Goal: Book appointment/travel/reservation

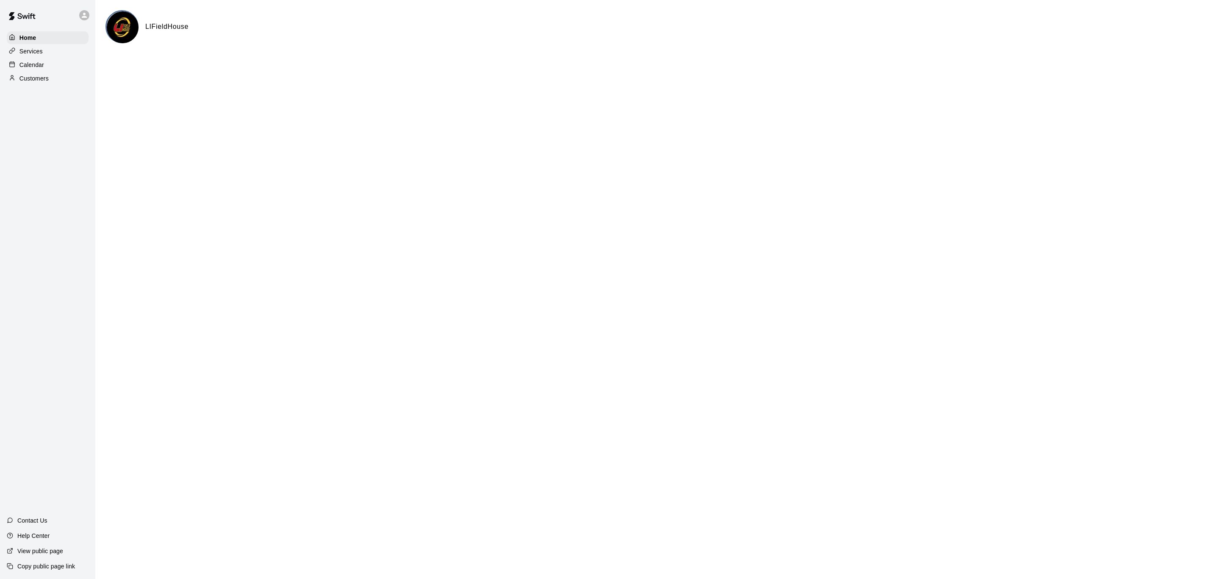
click at [69, 71] on div "Calendar" at bounding box center [48, 64] width 82 height 13
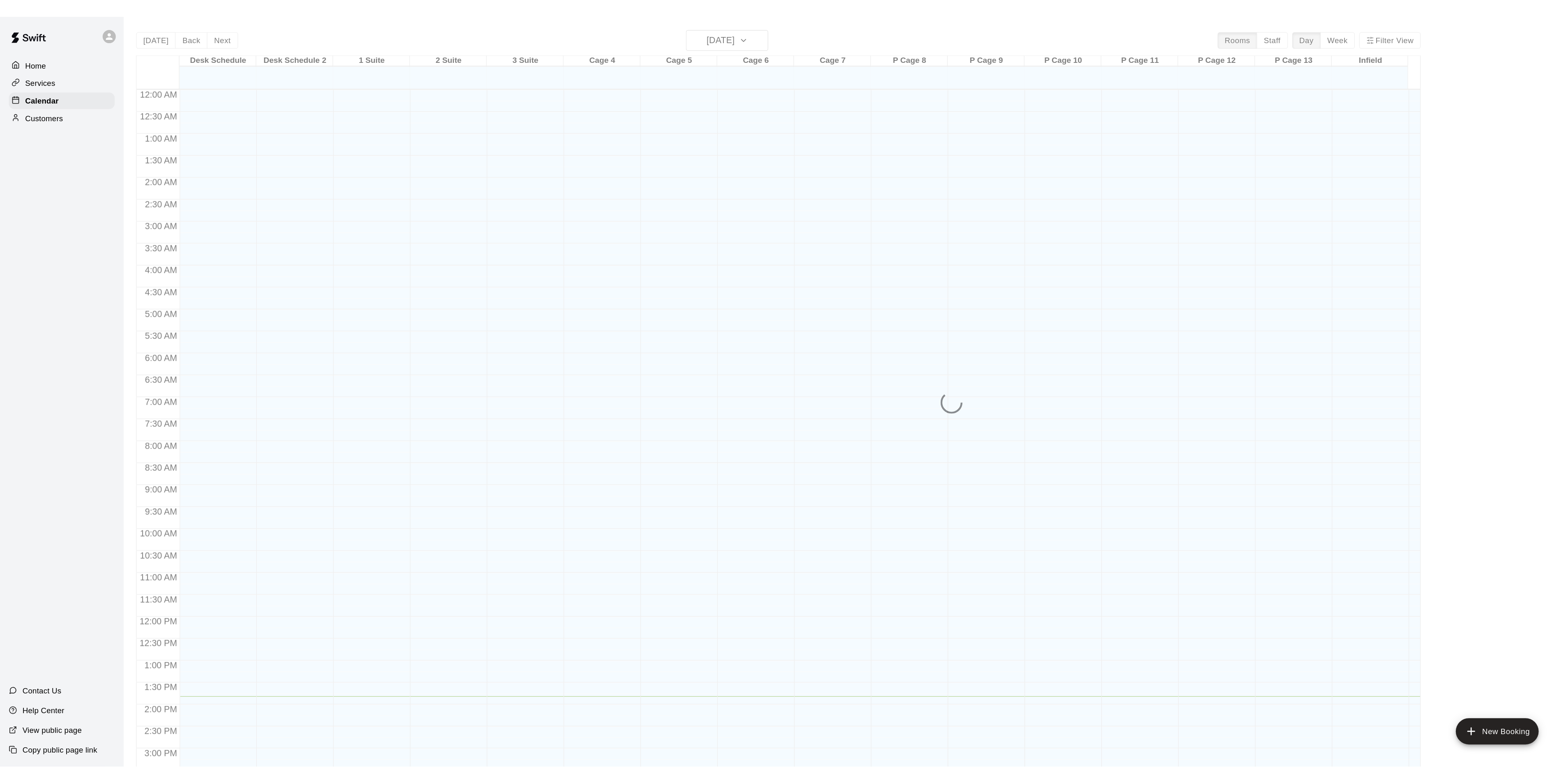
scroll to position [248, 0]
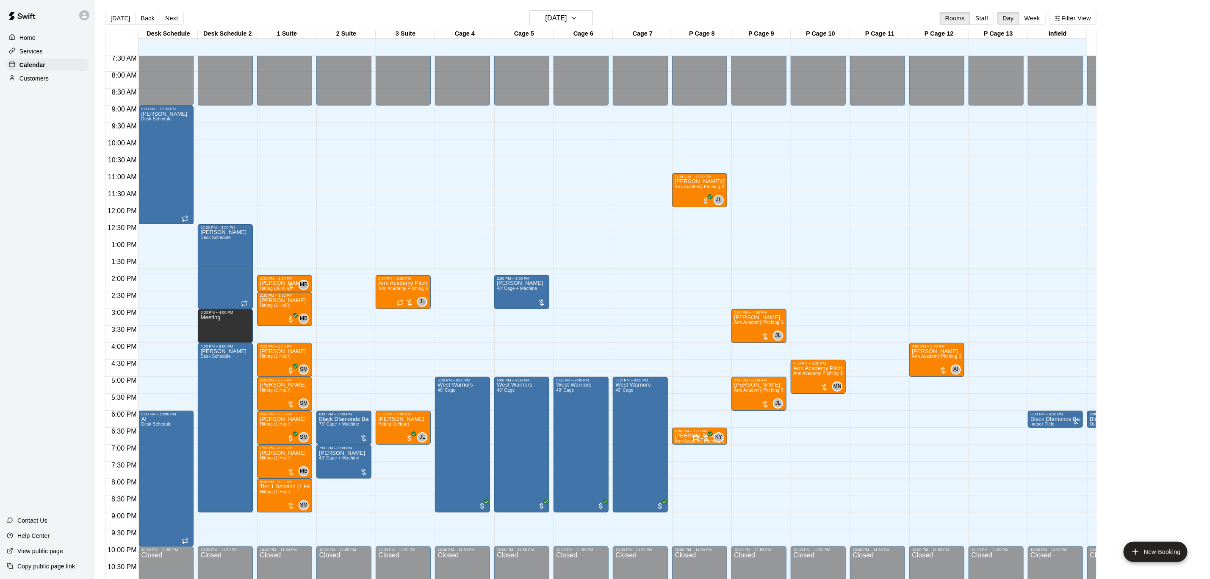
drag, startPoint x: 177, startPoint y: 18, endPoint x: 184, endPoint y: 23, distance: 8.9
click at [178, 18] on button "Next" at bounding box center [172, 18] width 24 height 13
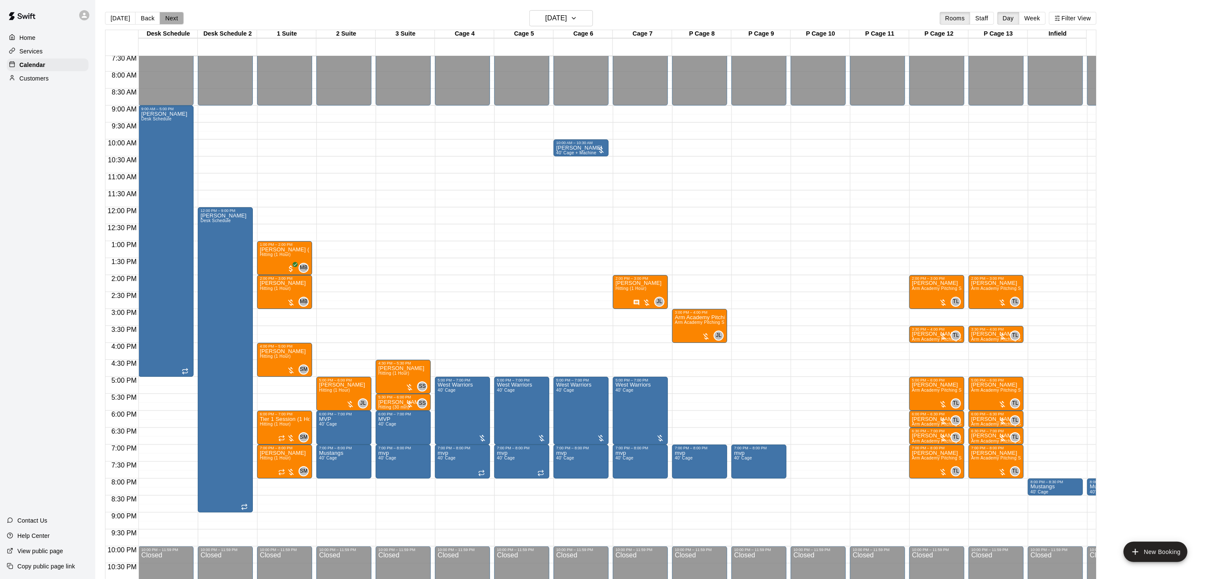
click at [169, 23] on button "Next" at bounding box center [172, 18] width 24 height 13
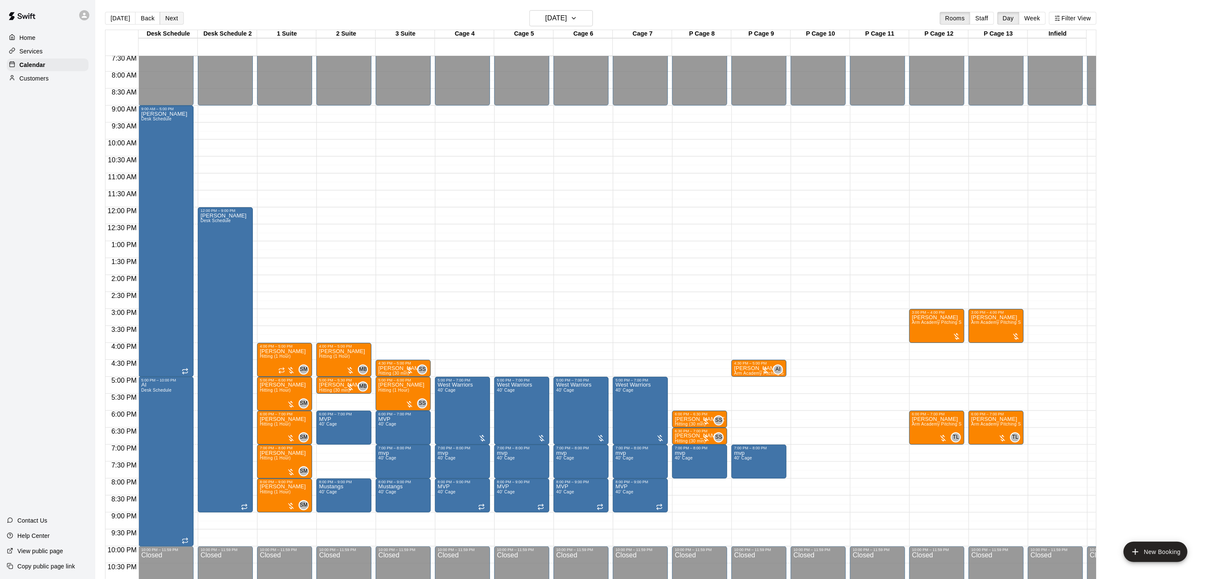
click at [178, 18] on button "Next" at bounding box center [172, 18] width 24 height 13
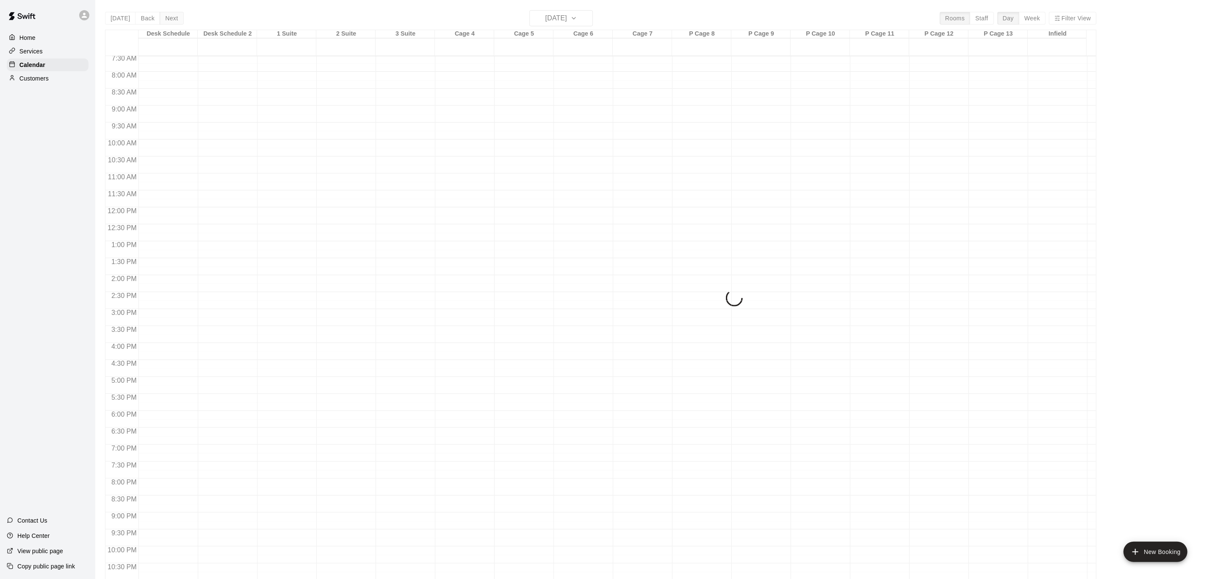
click at [178, 18] on div "[DATE] Back [DATE][DATE] Rooms Staff Day Week Filter View Desk Schedule 22 Fri …" at bounding box center [600, 299] width 991 height 579
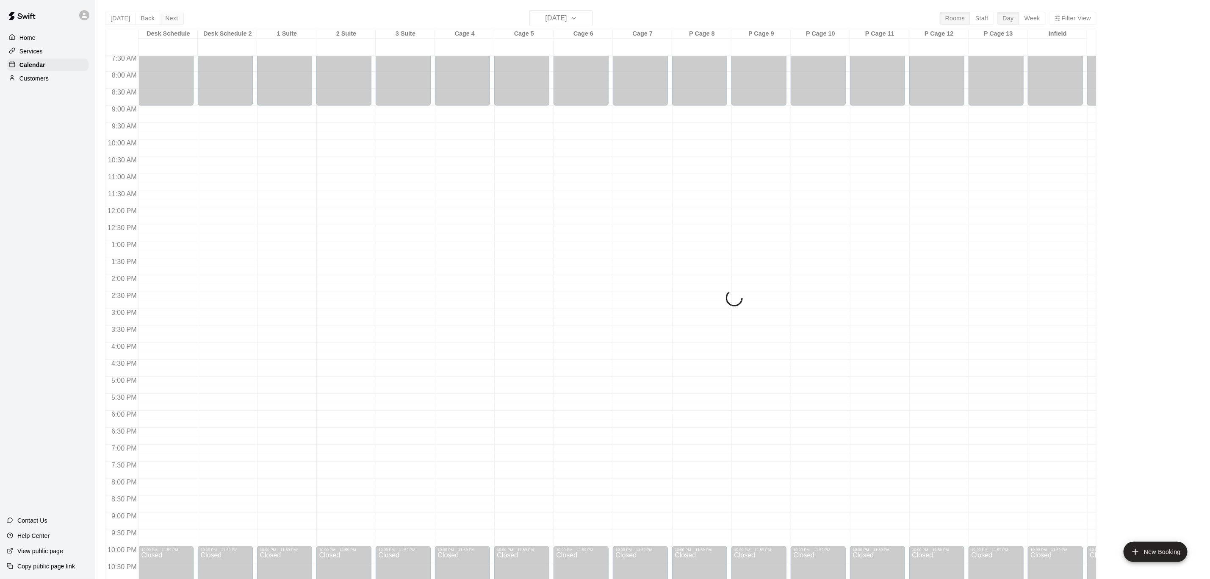
click at [178, 18] on div "[DATE] Back [DATE][DATE] Rooms Staff Day Week Filter View Desk Schedule 22 Fri …" at bounding box center [600, 299] width 991 height 579
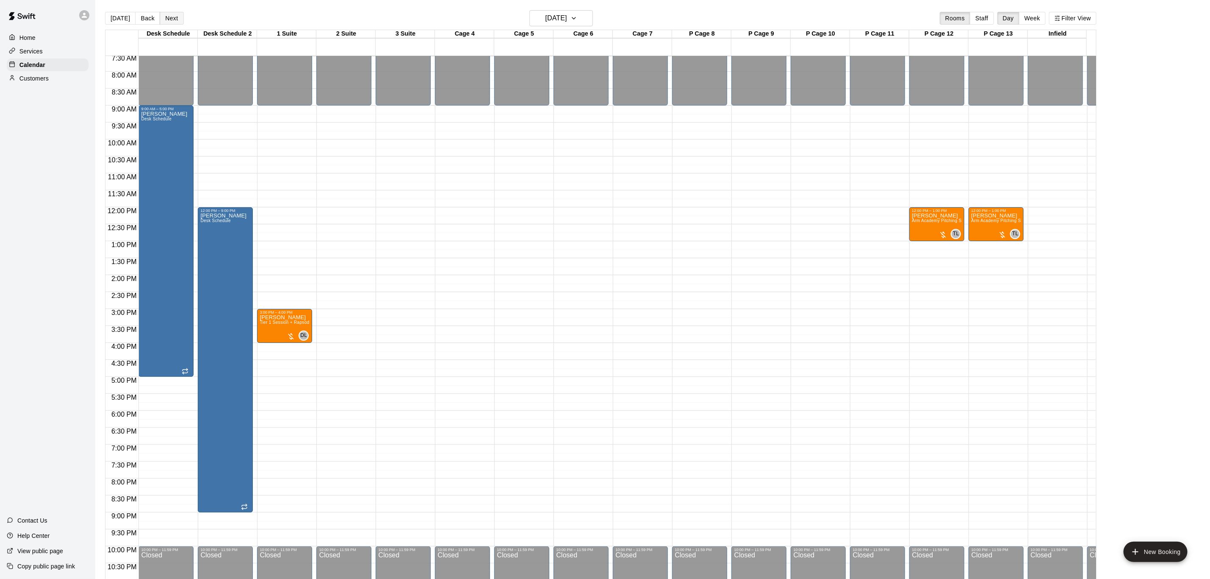
click at [163, 22] on button "Next" at bounding box center [172, 18] width 24 height 13
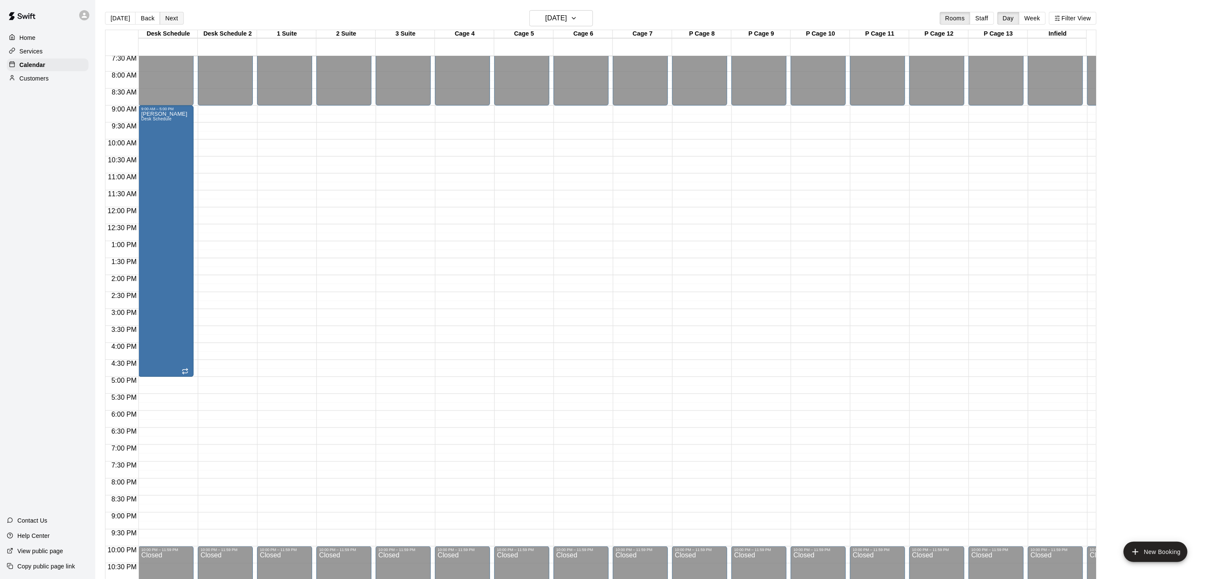
click at [163, 22] on button "Next" at bounding box center [172, 18] width 24 height 13
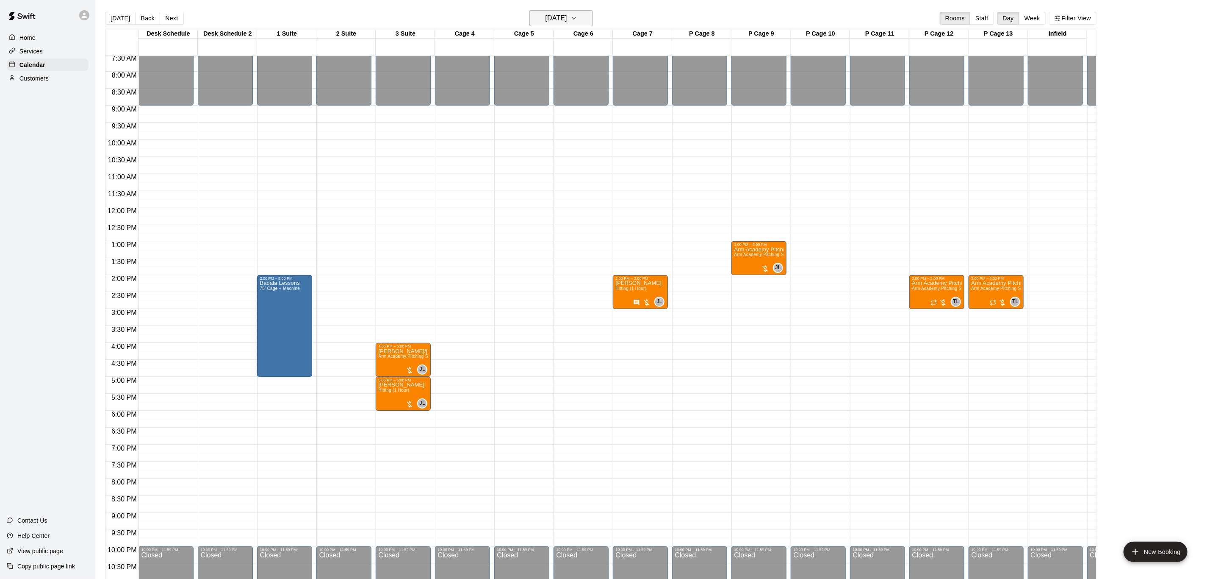
click at [549, 12] on h6 "[DATE]" at bounding box center [556, 18] width 22 height 12
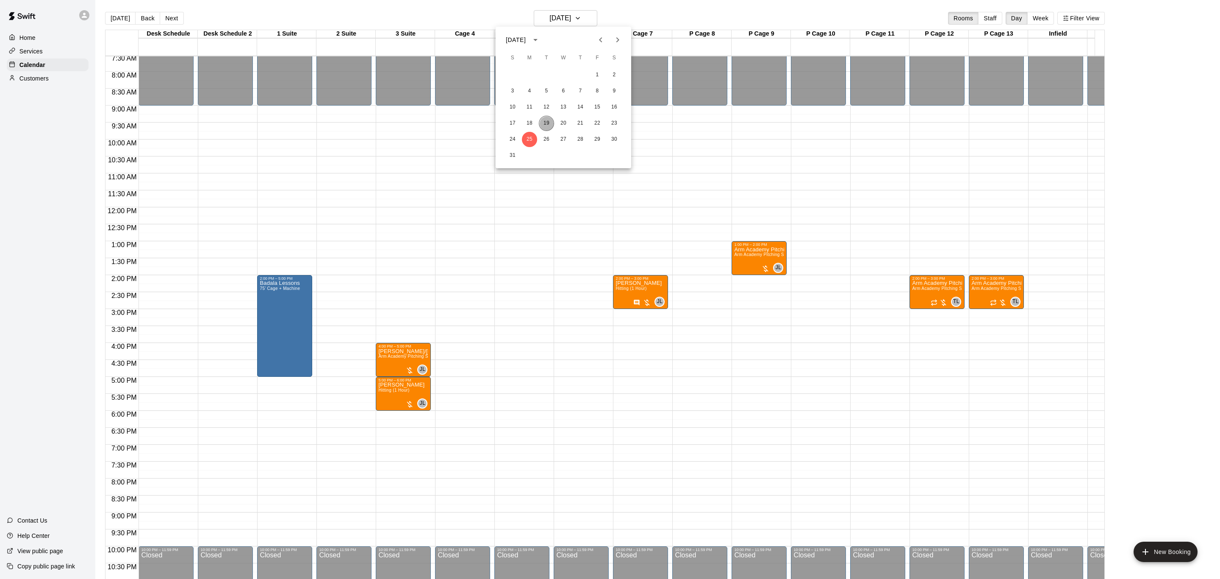
click at [547, 127] on button "19" at bounding box center [546, 123] width 15 height 15
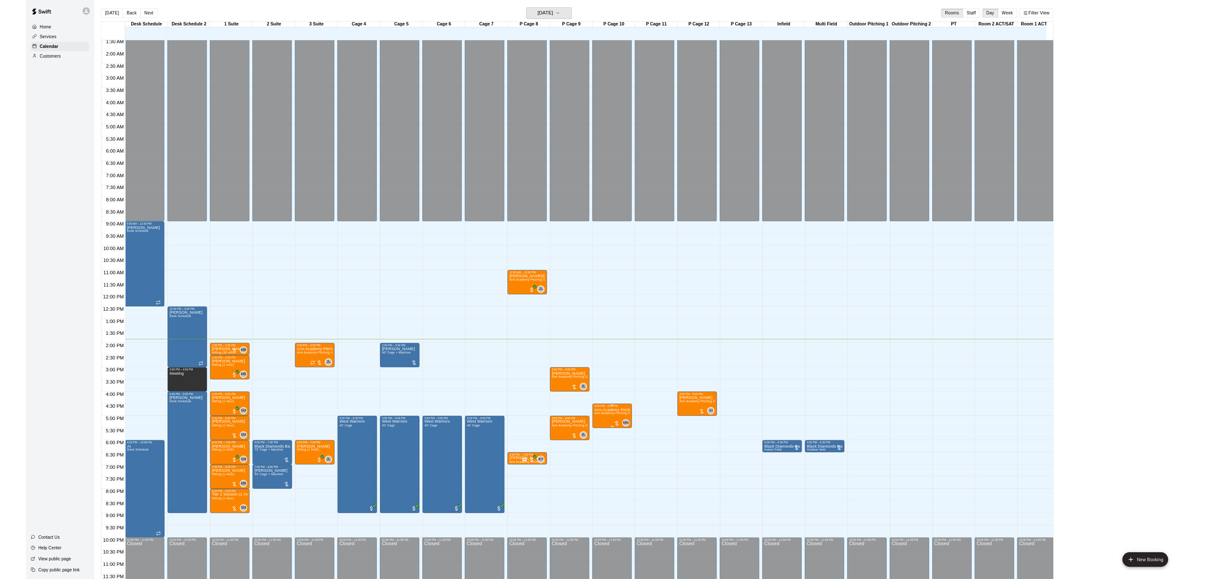
click at [751, 173] on div "12:00 AM – 9:00 AM Closed 3:00 PM – 4:00 PM [PERSON_NAME][GEOGRAPHIC_DATA] Pitc…" at bounding box center [758, 410] width 55 height 813
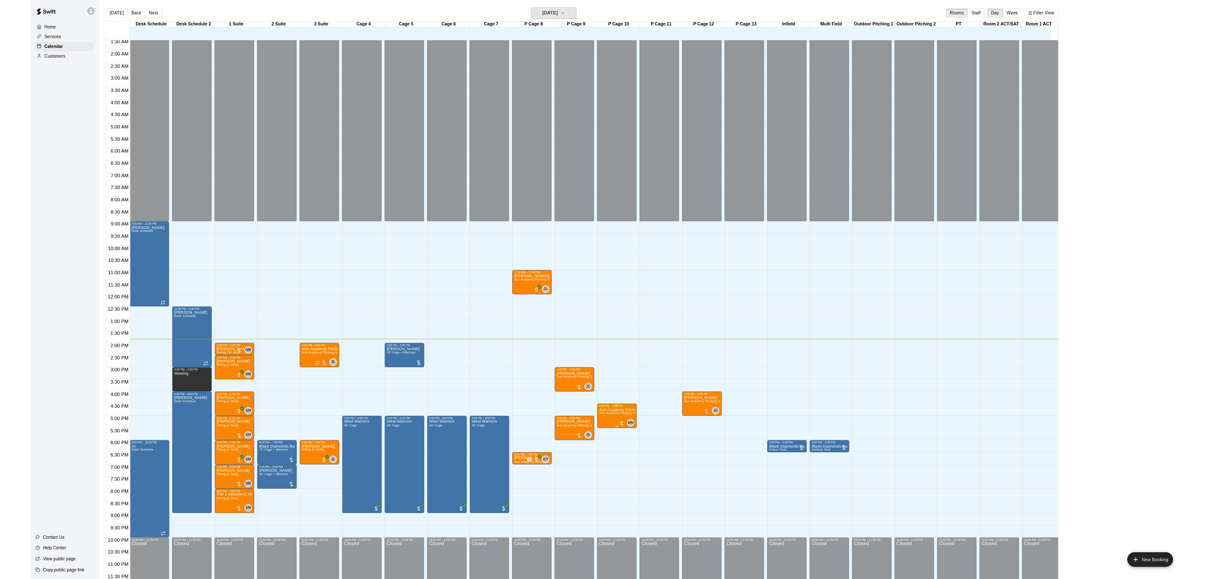
click div
click div "**********"
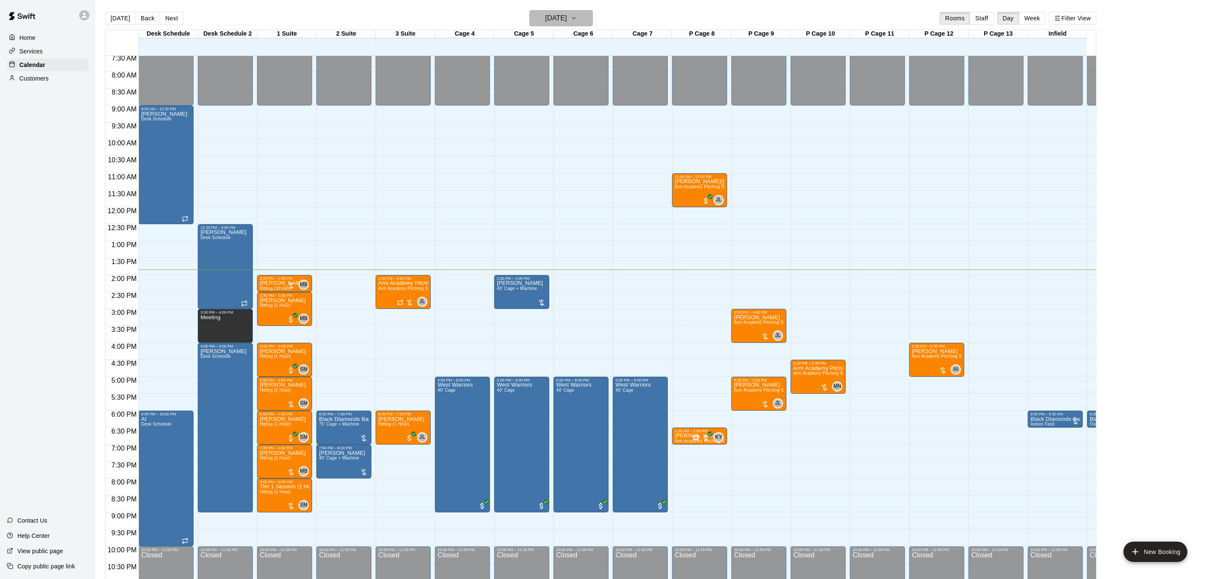
click at [577, 14] on icon "button" at bounding box center [573, 18] width 7 height 10
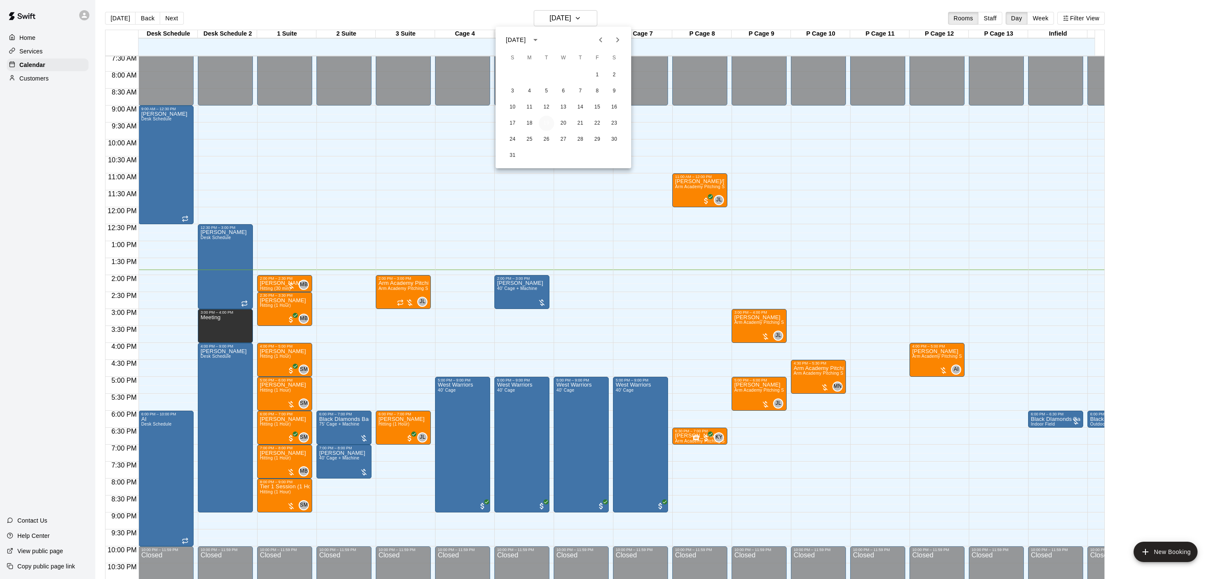
click at [545, 125] on button "19" at bounding box center [546, 123] width 15 height 15
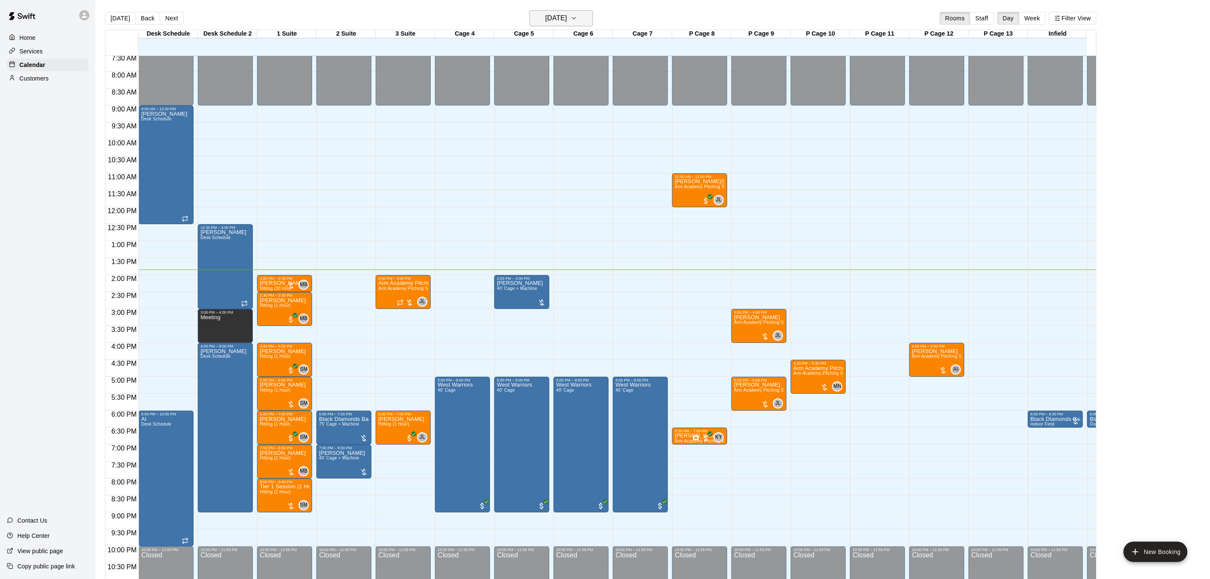
click at [577, 16] on icon "button" at bounding box center [573, 18] width 7 height 10
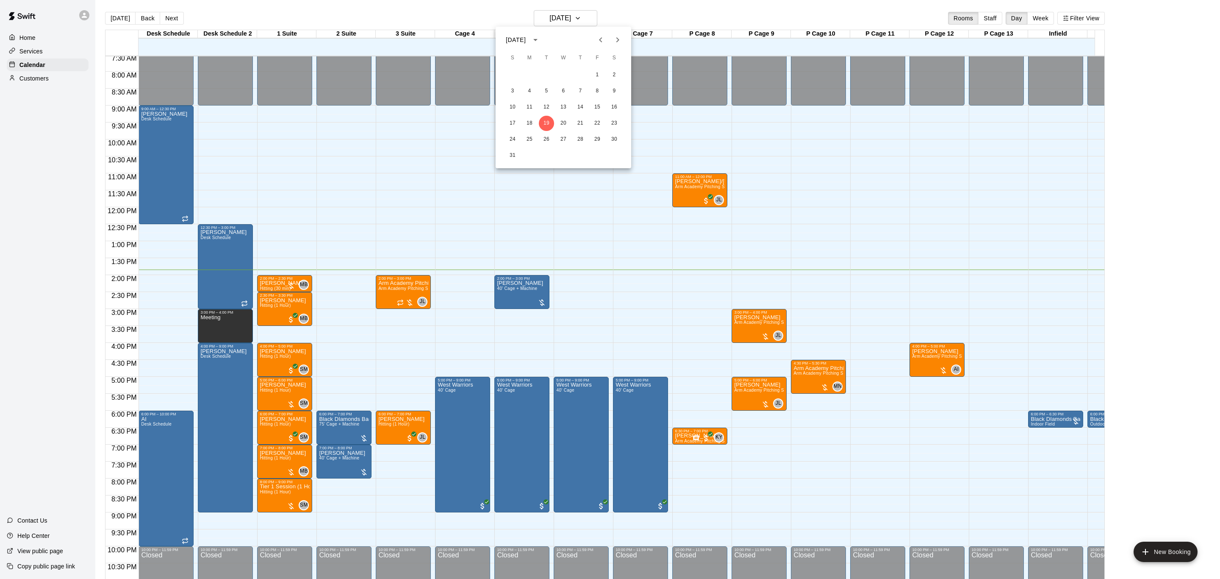
click at [582, 19] on div at bounding box center [610, 289] width 1220 height 579
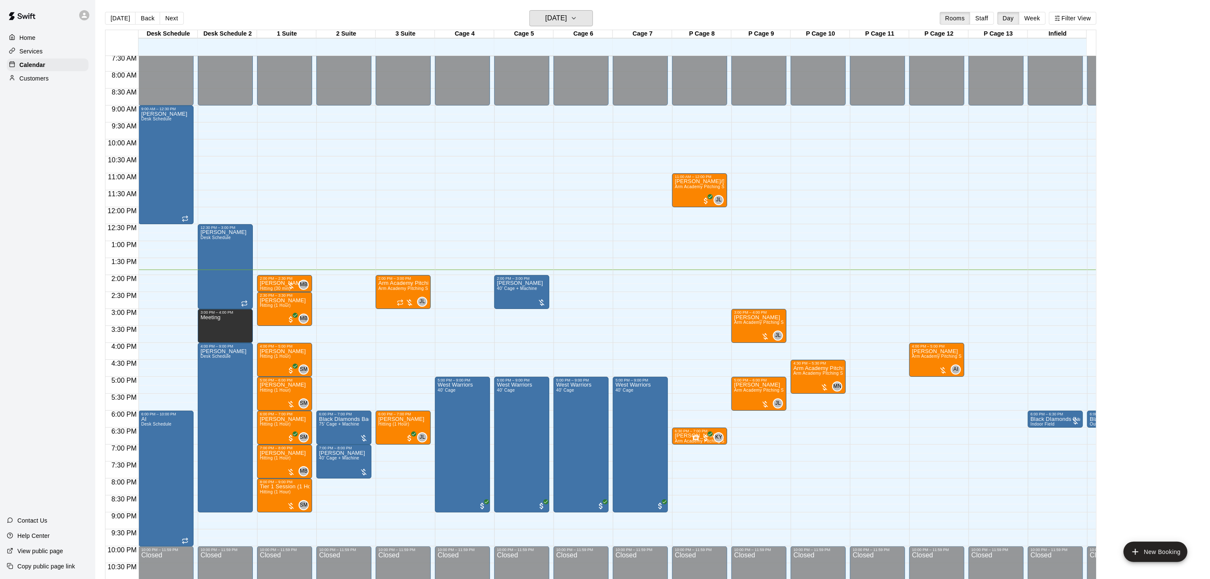
click at [567, 19] on h6 "[DATE]" at bounding box center [556, 18] width 22 height 12
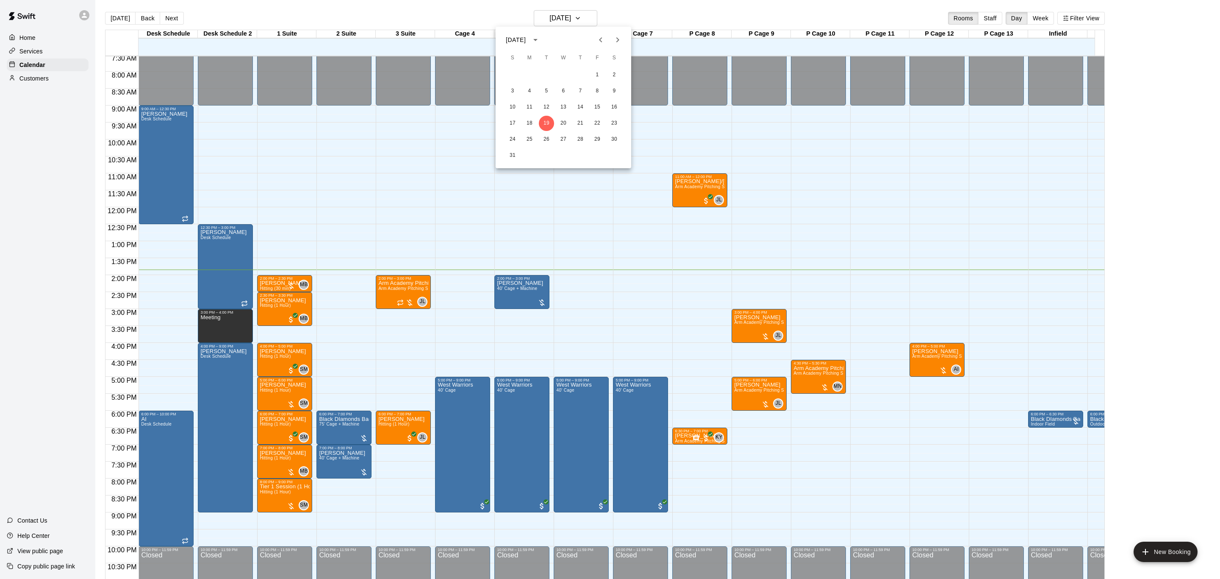
click at [582, 19] on div at bounding box center [610, 289] width 1220 height 579
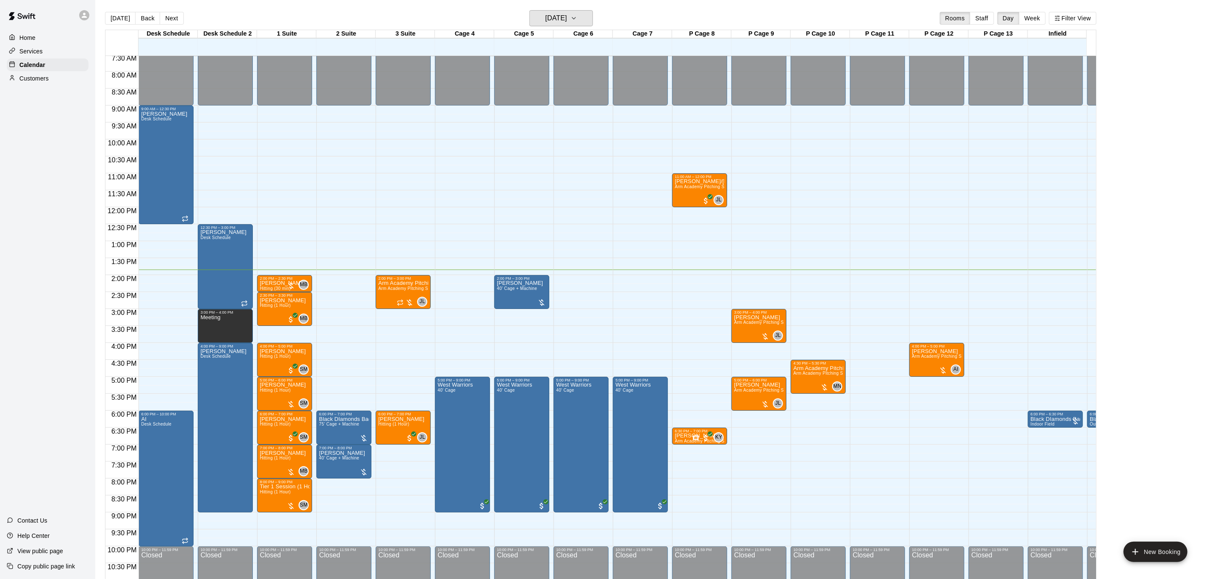
click at [567, 19] on h6 "[DATE]" at bounding box center [556, 18] width 22 height 12
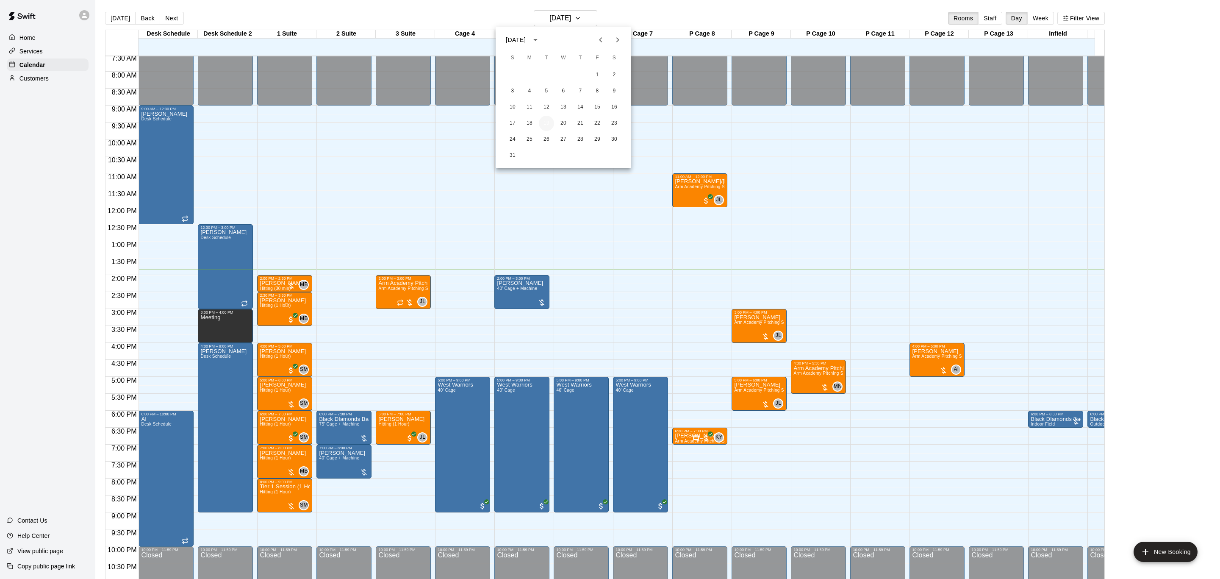
drag, startPoint x: 543, startPoint y: 126, endPoint x: 546, endPoint y: 124, distance: 4.6
click at [544, 126] on button "19" at bounding box center [546, 123] width 15 height 15
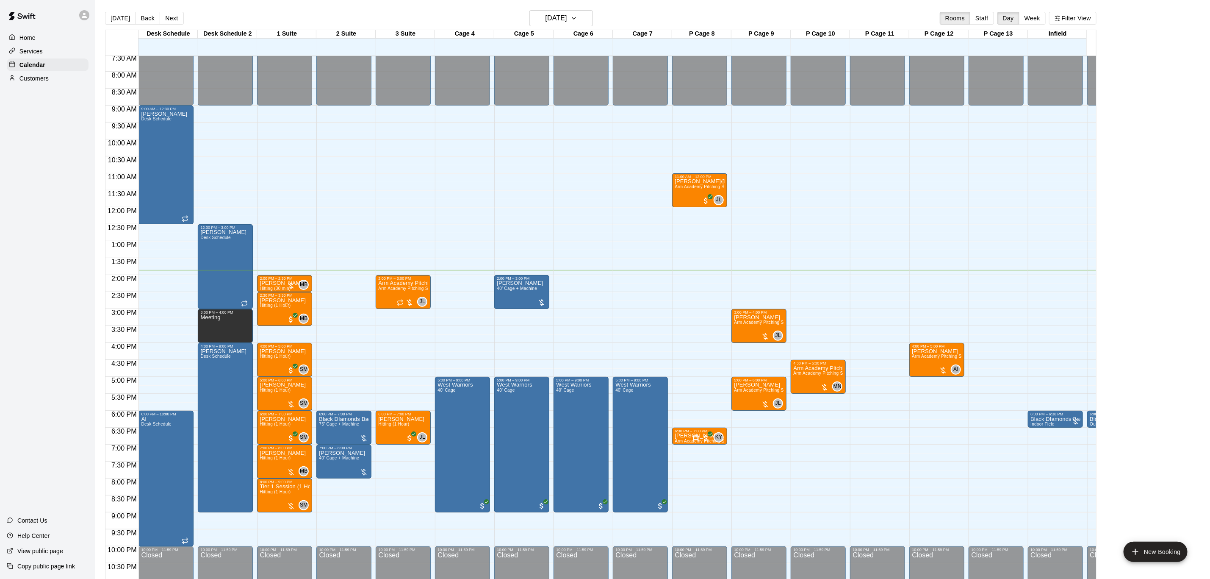
click at [571, 28] on div "[DATE] Back [DATE][DATE] Rooms Staff Day Week Filter View" at bounding box center [600, 19] width 991 height 19
click at [565, 19] on h6 "[DATE]" at bounding box center [556, 18] width 22 height 12
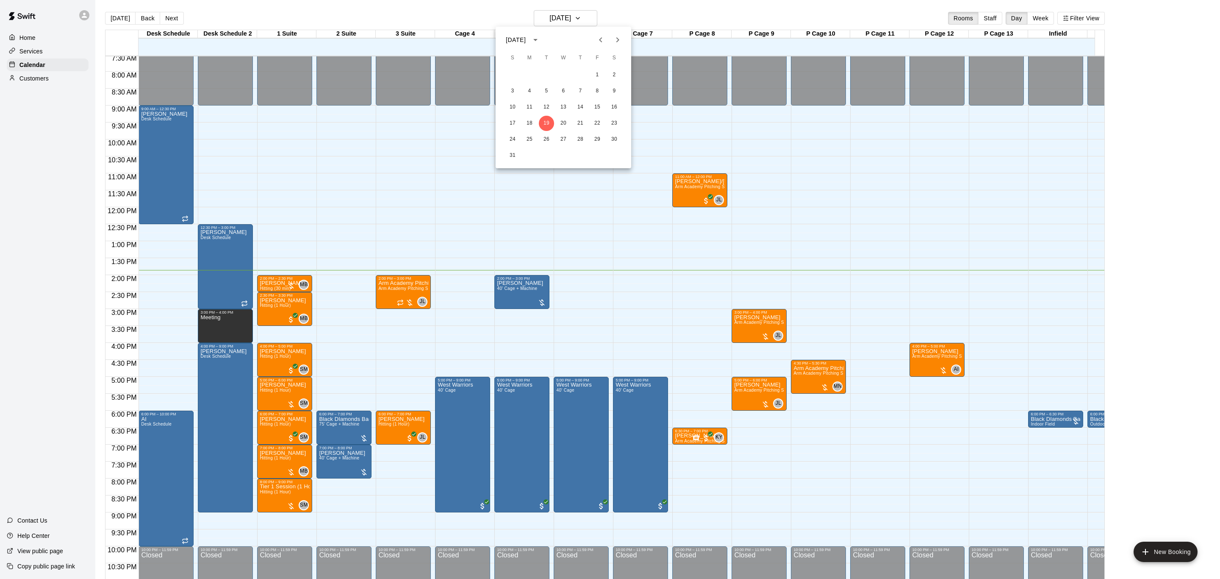
click at [581, 12] on div at bounding box center [610, 289] width 1220 height 579
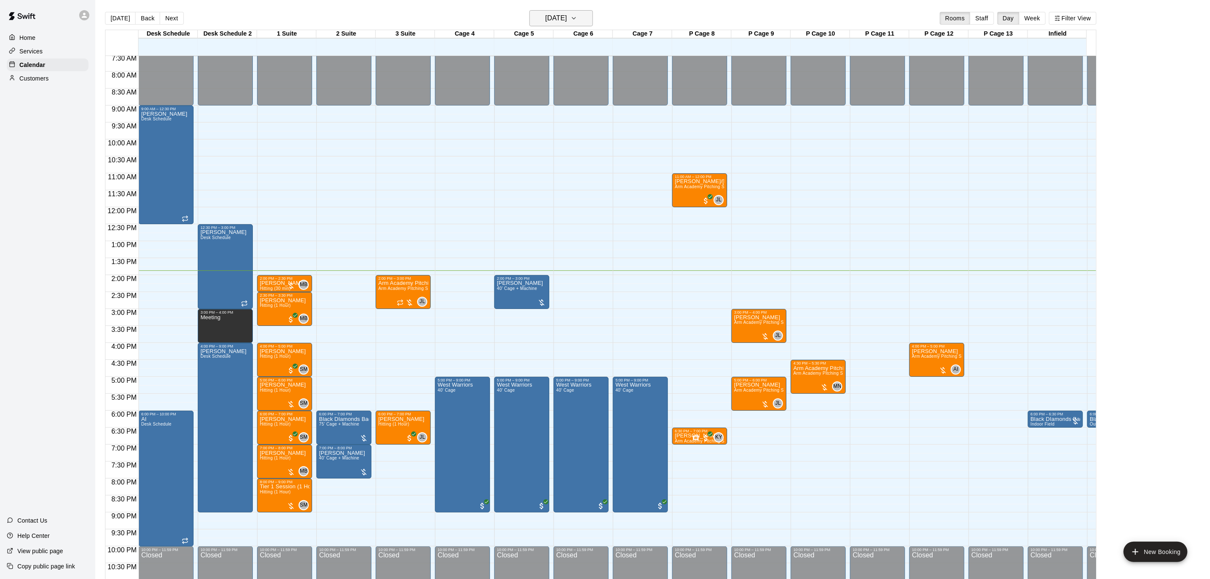
click at [579, 11] on button "[DATE]" at bounding box center [561, 18] width 64 height 16
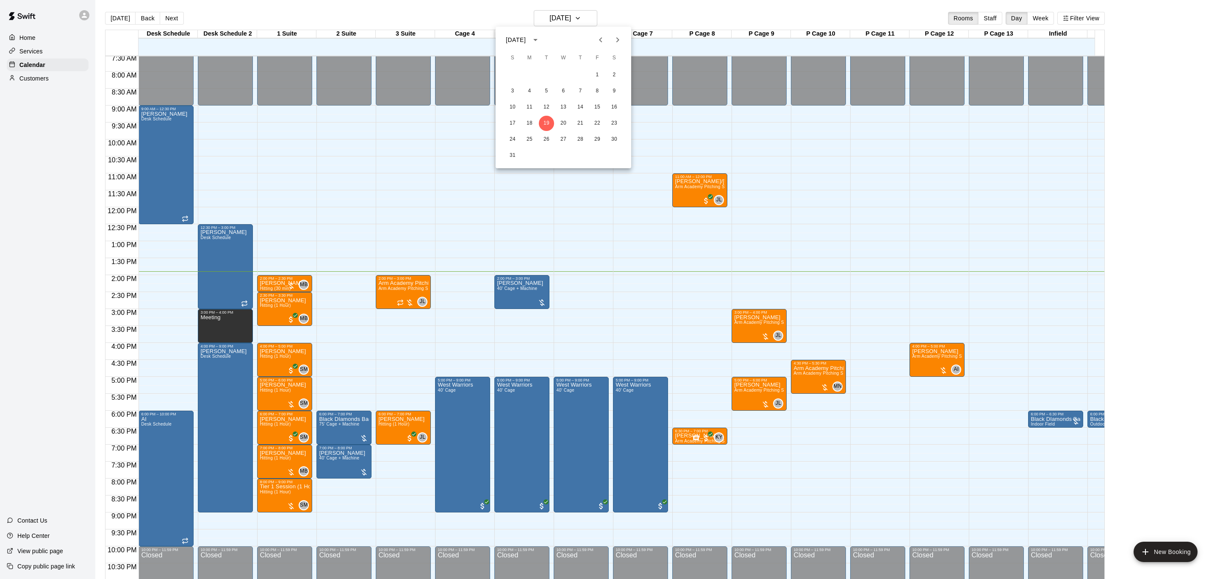
click at [593, 22] on div at bounding box center [610, 289] width 1220 height 579
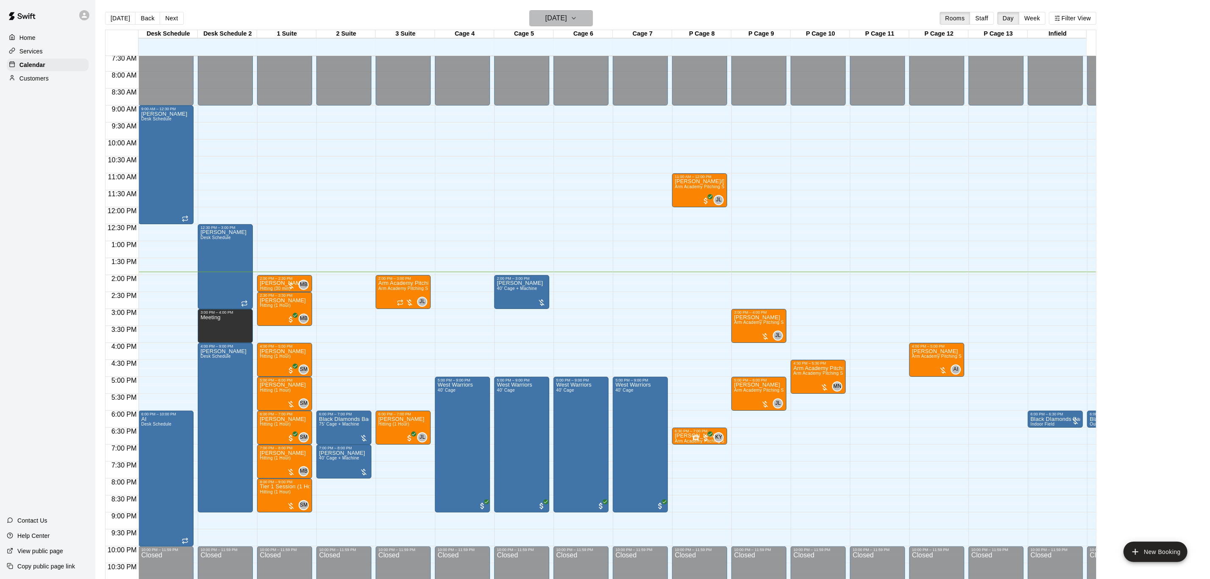
click at [549, 23] on h6 "[DATE]" at bounding box center [556, 18] width 22 height 12
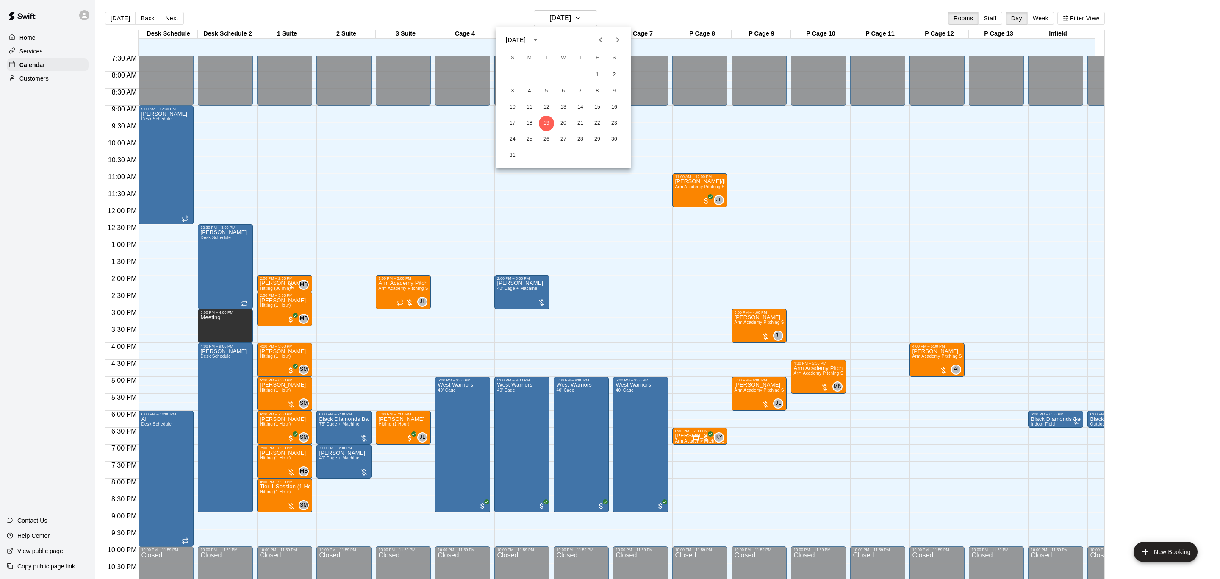
click at [338, 371] on div at bounding box center [610, 289] width 1220 height 579
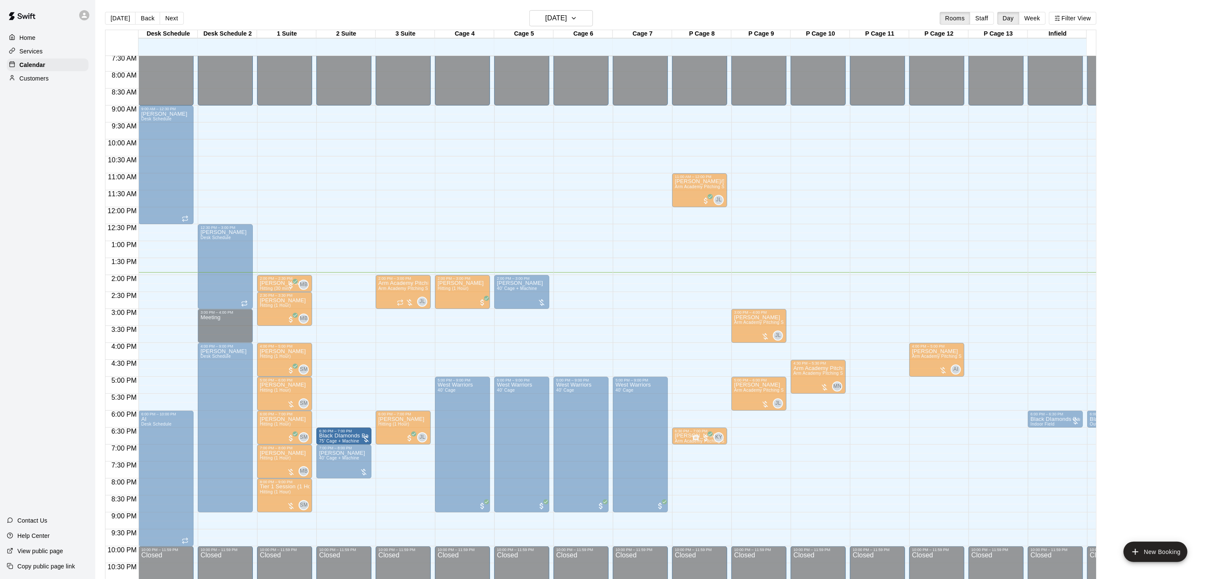
drag, startPoint x: 344, startPoint y: 413, endPoint x: 347, endPoint y: 430, distance: 17.1
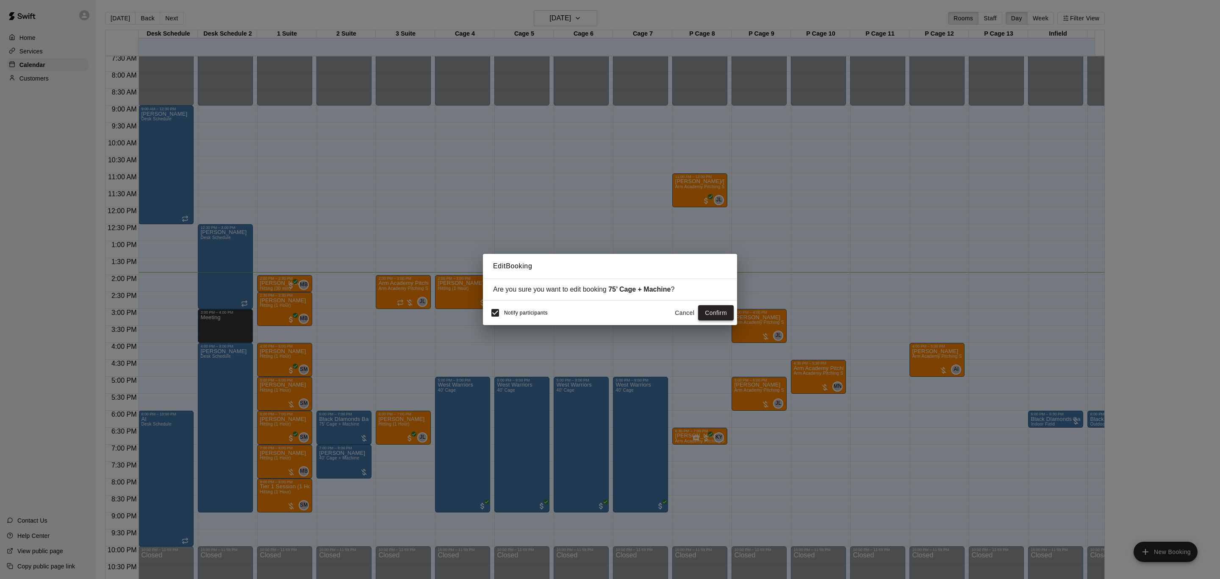
click at [721, 314] on button "Confirm" at bounding box center [716, 313] width 36 height 16
